Goal: Register for event/course

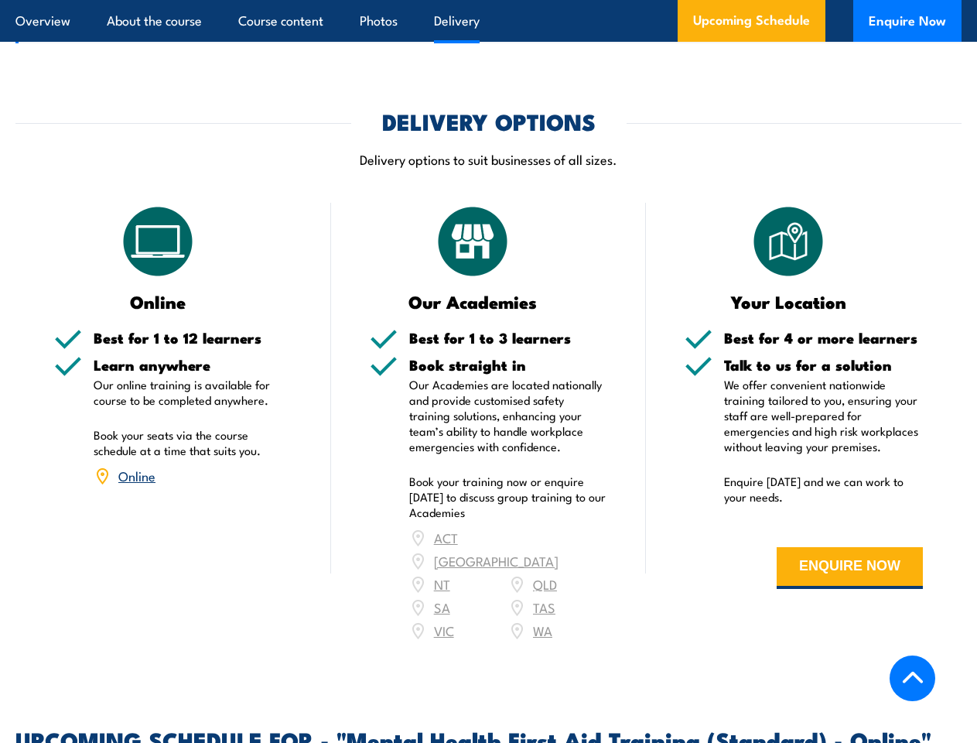
scroll to position [2514, 0]
click at [488, 0] on article "Overview About the course Course content Photos Delivery Upcoming Schedule Enqu…" at bounding box center [488, 21] width 946 height 42
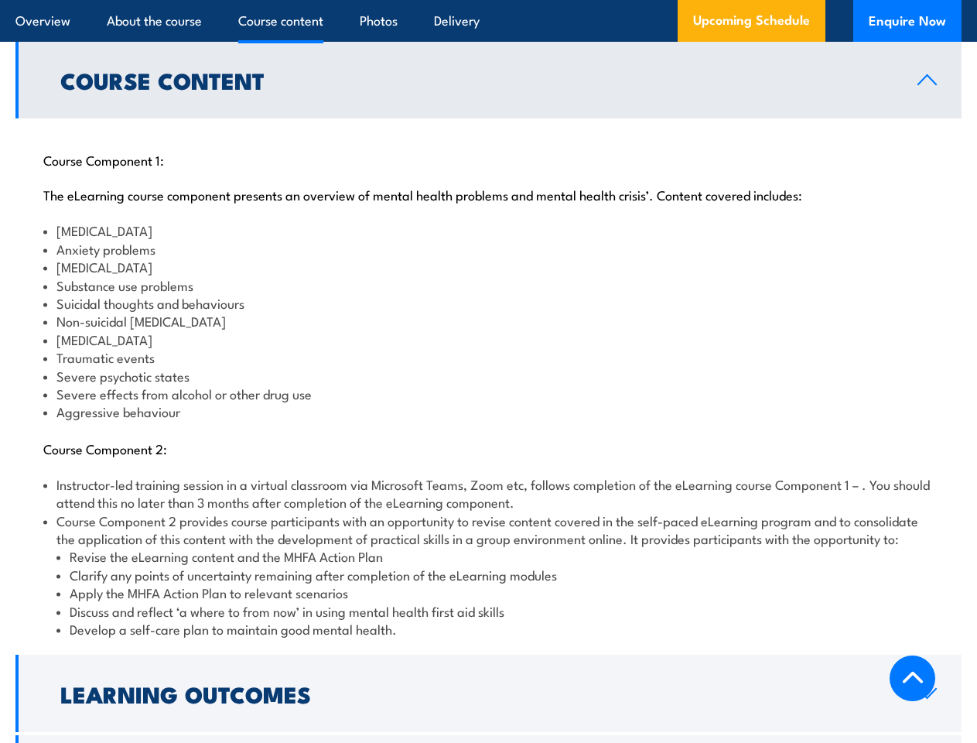
scroll to position [1745, 0]
click at [488, 0] on article "Overview About the course Course content Photos Delivery Upcoming Schedule Enqu…" at bounding box center [488, 21] width 946 height 42
click at [488, 683] on h2 "Learning Outcomes" at bounding box center [476, 693] width 832 height 20
